Goal: Information Seeking & Learning: Find specific fact

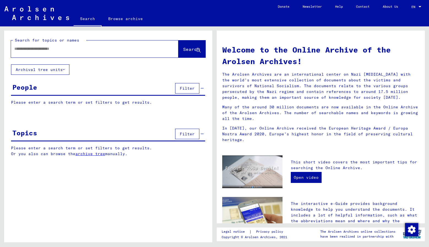
click at [103, 51] on input "text" at bounding box center [88, 49] width 148 height 6
type input "**********"
click at [28, 88] on div "People" at bounding box center [24, 87] width 25 height 10
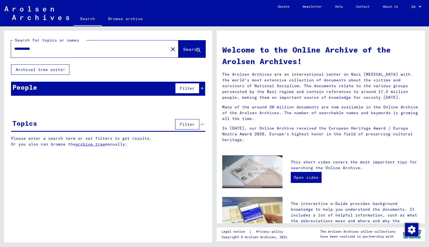
click at [202, 89] on icon at bounding box center [202, 88] width 3 height 4
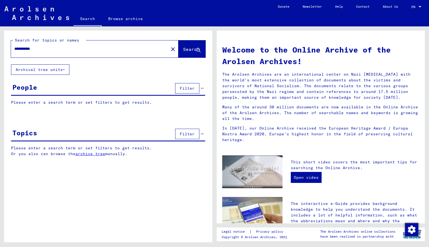
click at [191, 89] on span "Filter" at bounding box center [187, 88] width 15 height 5
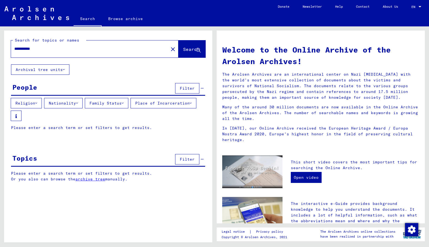
click at [150, 85] on div "People Filter" at bounding box center [108, 89] width 194 height 14
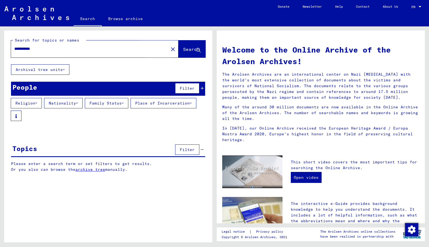
click at [183, 50] on span "Search" at bounding box center [191, 50] width 17 height 6
click at [139, 48] on input "**********" at bounding box center [88, 49] width 148 height 6
click at [63, 69] on icon at bounding box center [64, 70] width 2 height 4
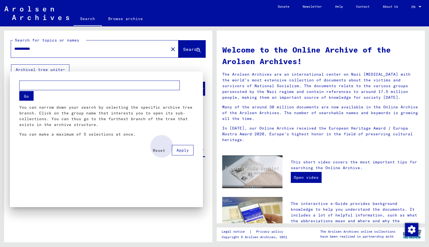
click at [178, 149] on span "Apply" at bounding box center [182, 150] width 12 height 5
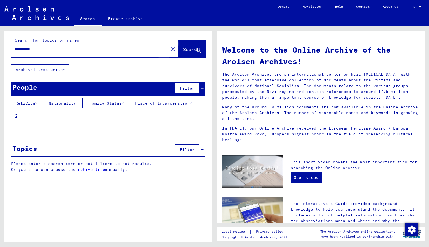
click at [186, 50] on span "Search" at bounding box center [191, 50] width 17 height 6
click at [125, 104] on button "Family Status" at bounding box center [107, 103] width 44 height 10
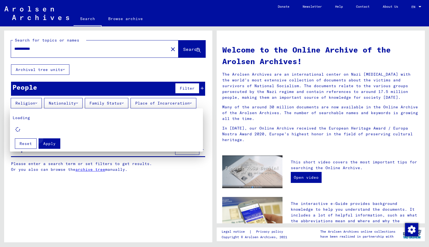
click at [54, 142] on span "Apply" at bounding box center [49, 143] width 12 height 5
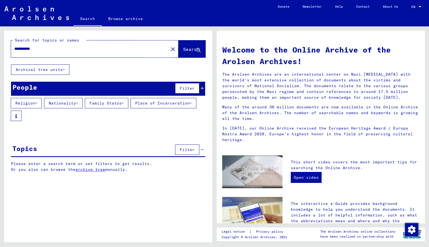
click at [183, 49] on span "Search" at bounding box center [191, 50] width 17 height 6
click at [109, 46] on input "**********" at bounding box center [88, 49] width 148 height 6
click at [95, 170] on link "archive tree" at bounding box center [90, 169] width 30 height 5
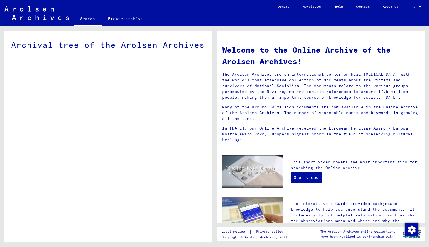
click at [111, 114] on div "Archival tree of the Arolsen Archives" at bounding box center [108, 139] width 208 height 216
click at [129, 89] on div "Archival tree of the Arolsen Archives" at bounding box center [108, 139] width 208 height 216
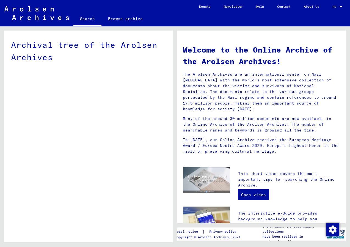
click at [83, 62] on div "Archival tree of the Arolsen Archives" at bounding box center [88, 51] width 155 height 25
